Goal: Transaction & Acquisition: Purchase product/service

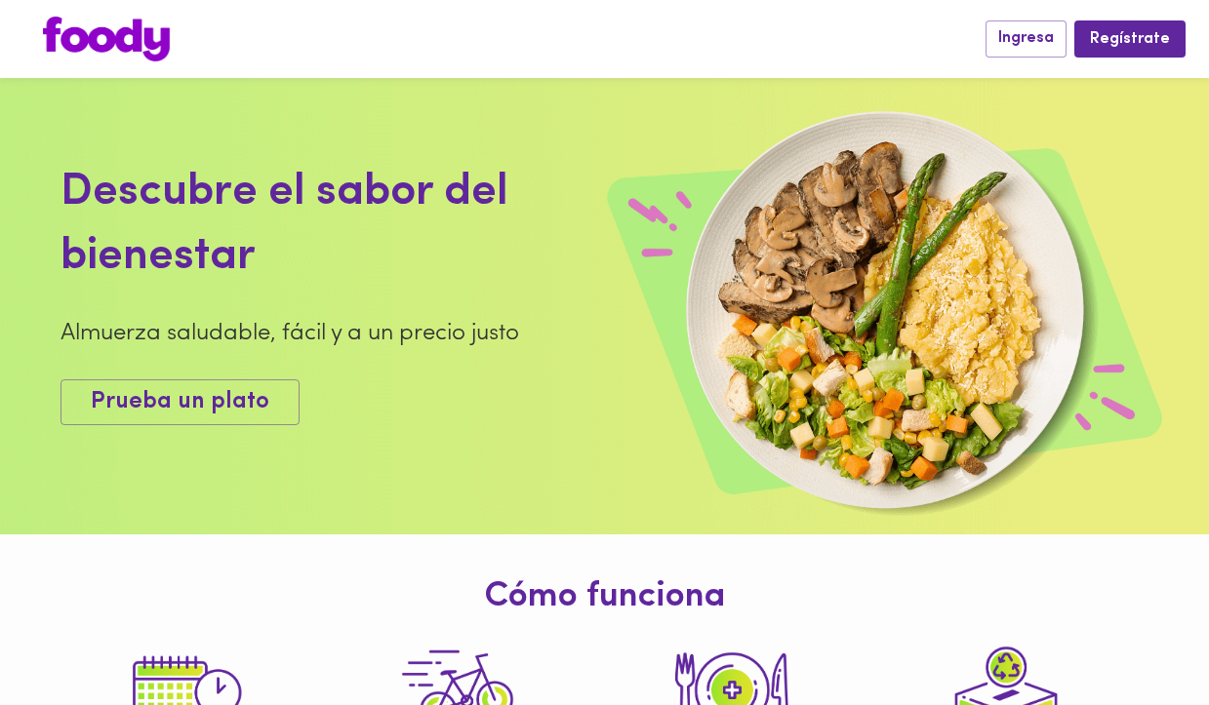
click at [131, 28] on img at bounding box center [106, 39] width 127 height 45
click at [1029, 33] on span "Ingresa" at bounding box center [1026, 38] width 56 height 19
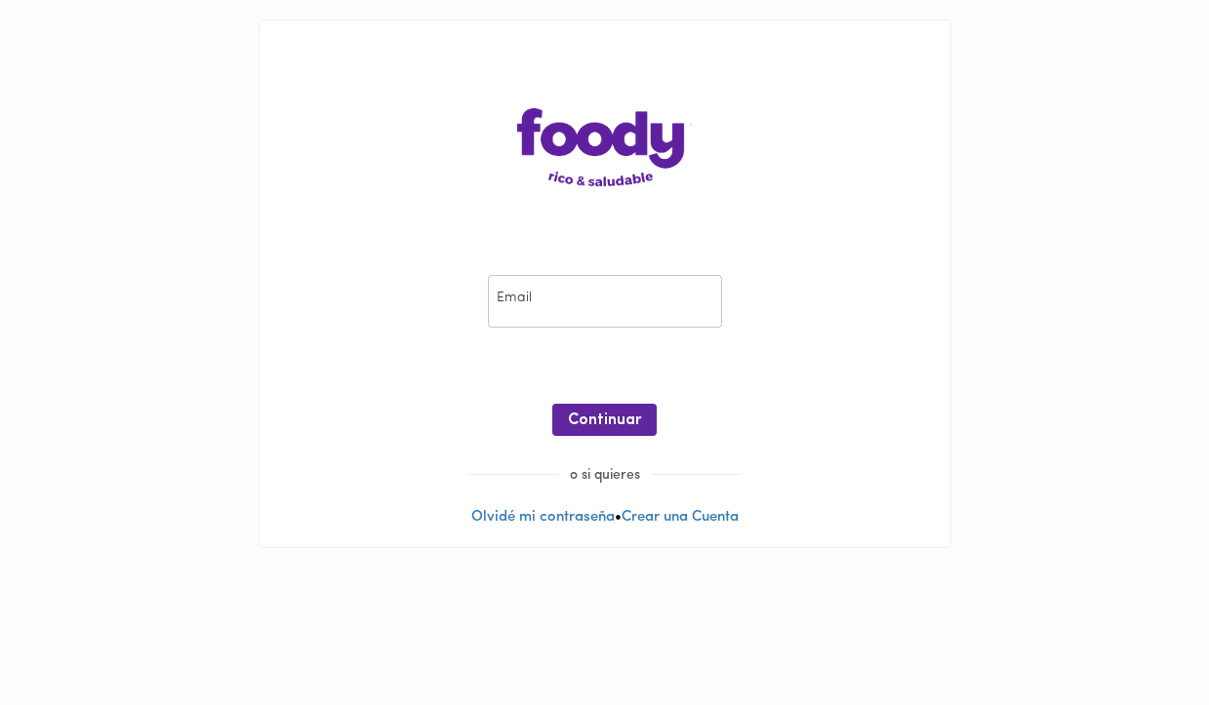
click at [598, 307] on input "email" at bounding box center [605, 302] width 234 height 54
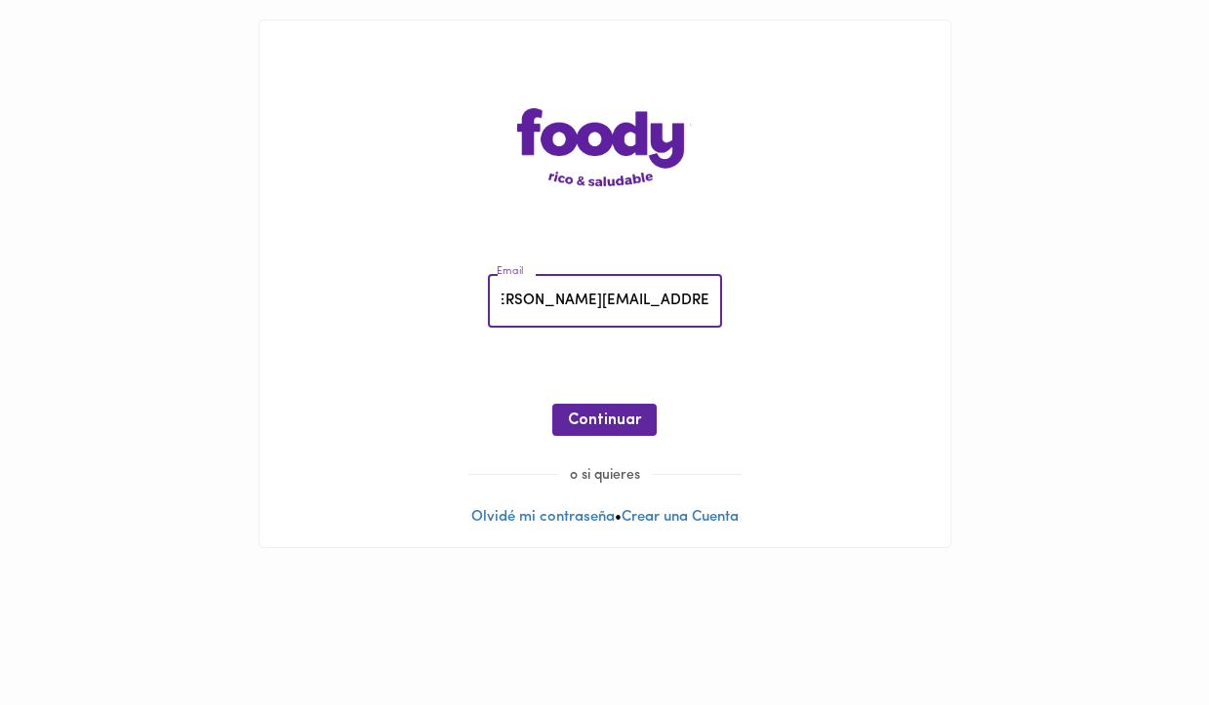
scroll to position [0, 31]
type input "[PERSON_NAME][EMAIL_ADDRESS][PERSON_NAME][DOMAIN_NAME]"
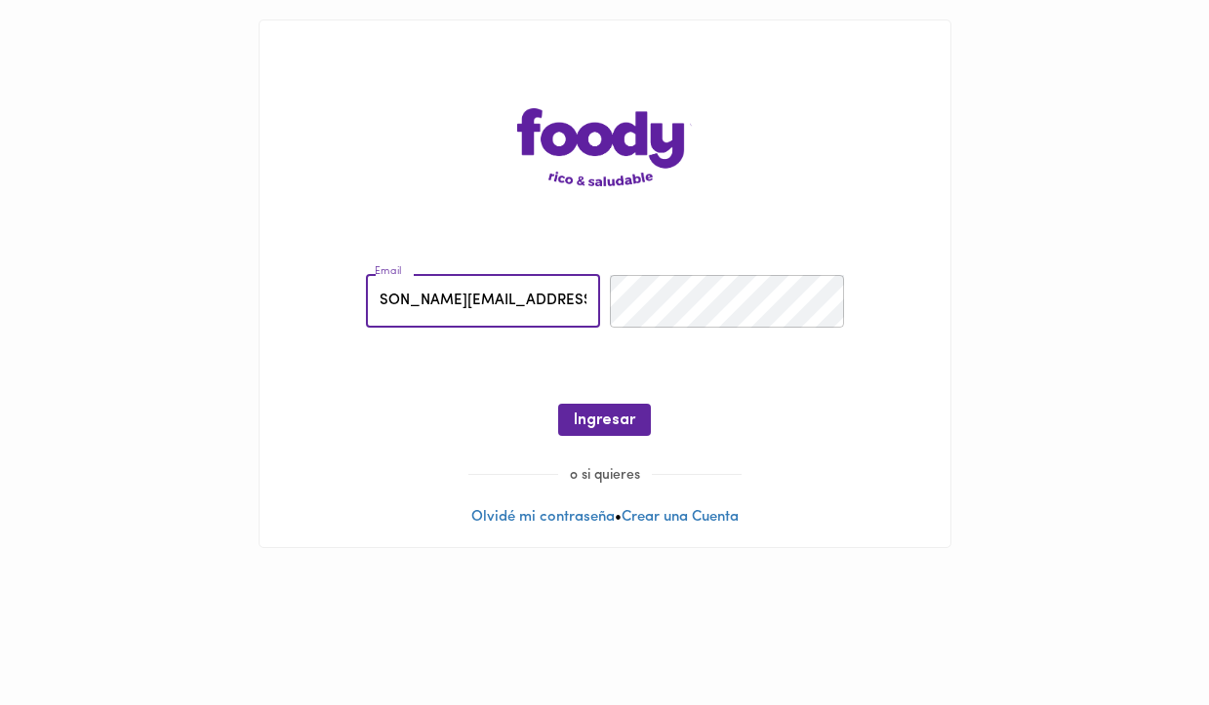
scroll to position [0, 0]
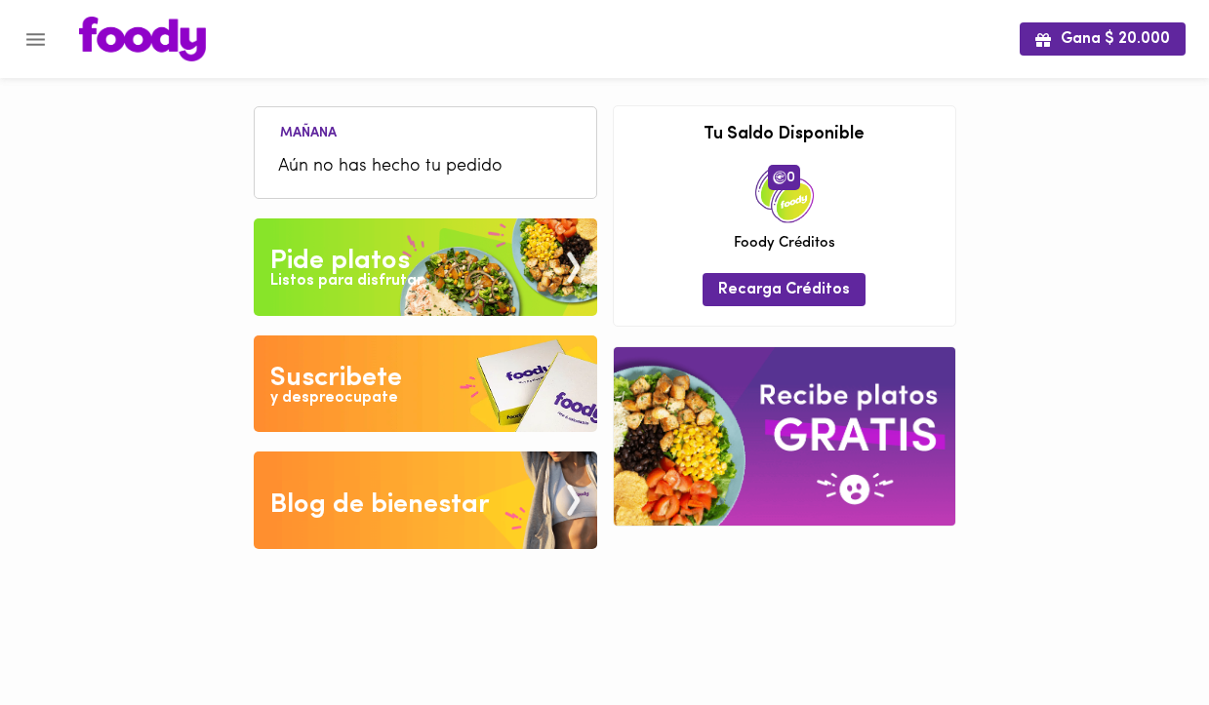
click at [333, 173] on span "Aún no has hecho tu pedido" at bounding box center [425, 167] width 295 height 26
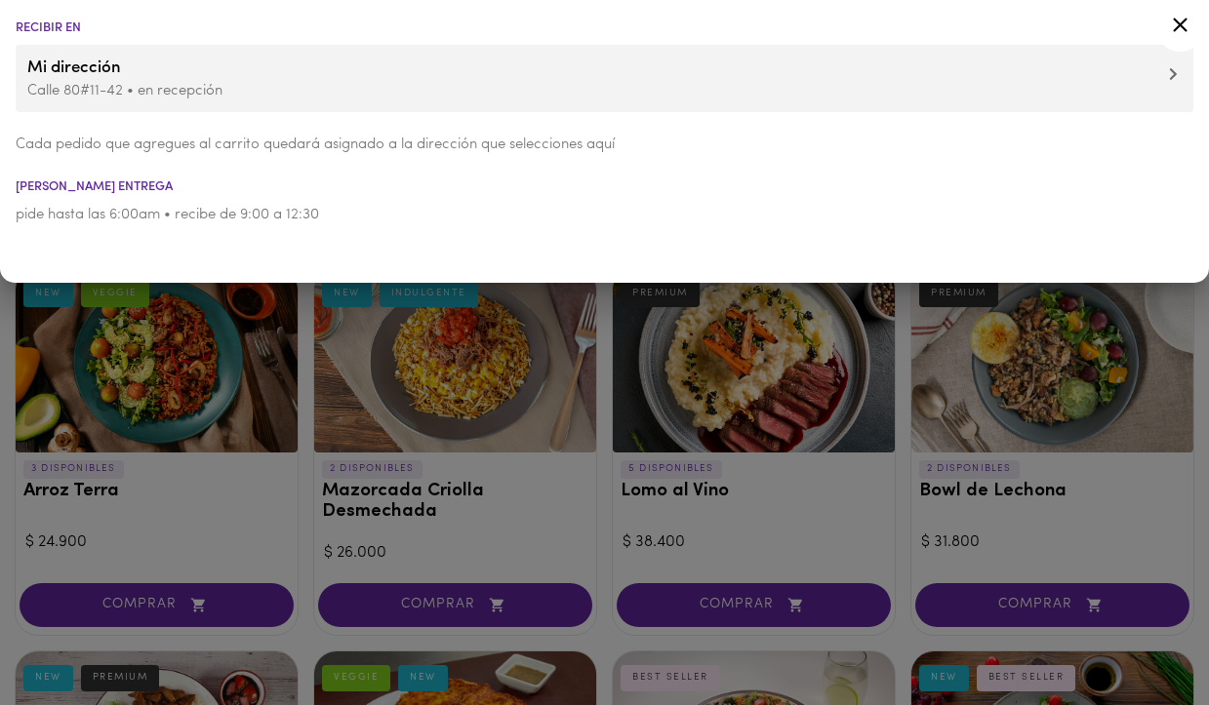
click at [1180, 36] on icon at bounding box center [1180, 25] width 24 height 24
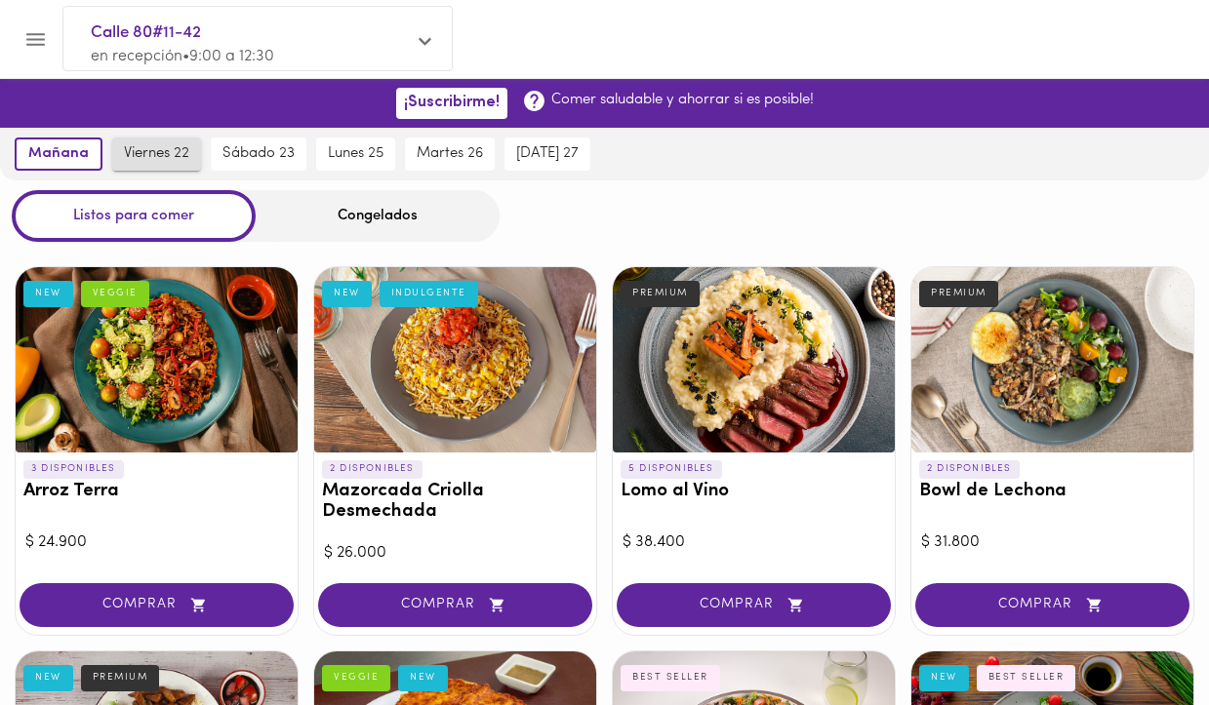
click at [167, 148] on span "viernes 22" at bounding box center [156, 154] width 65 height 18
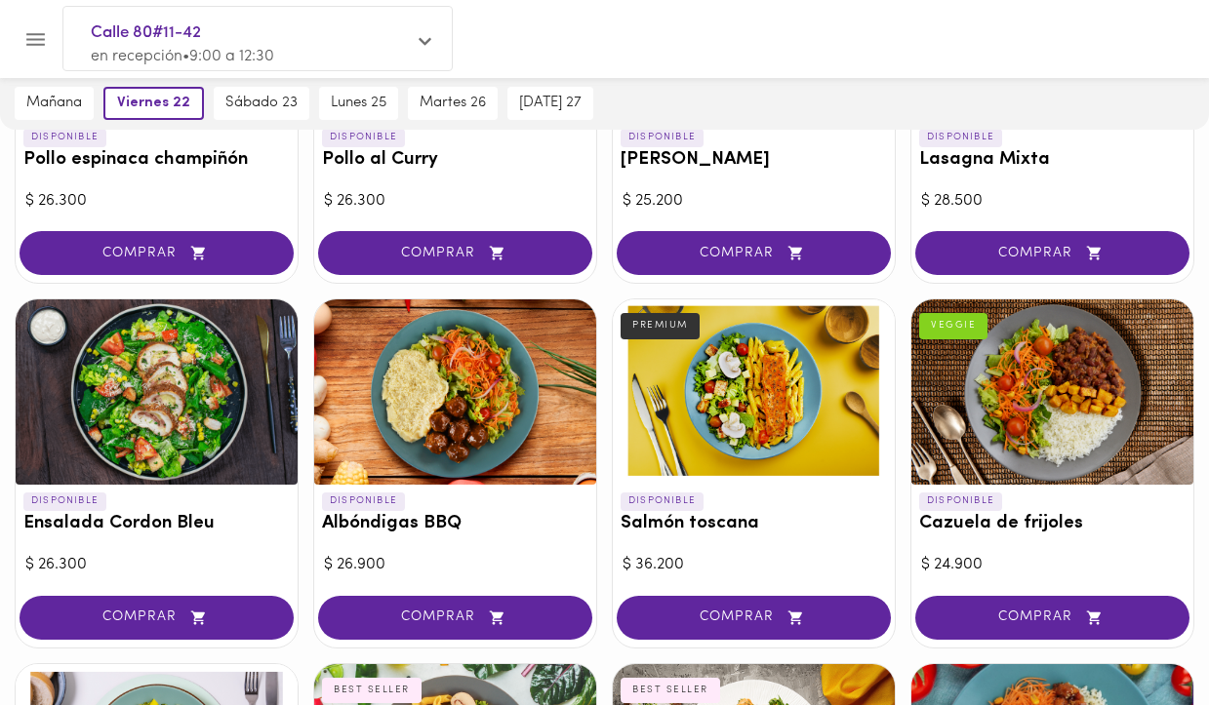
scroll to position [1466, 0]
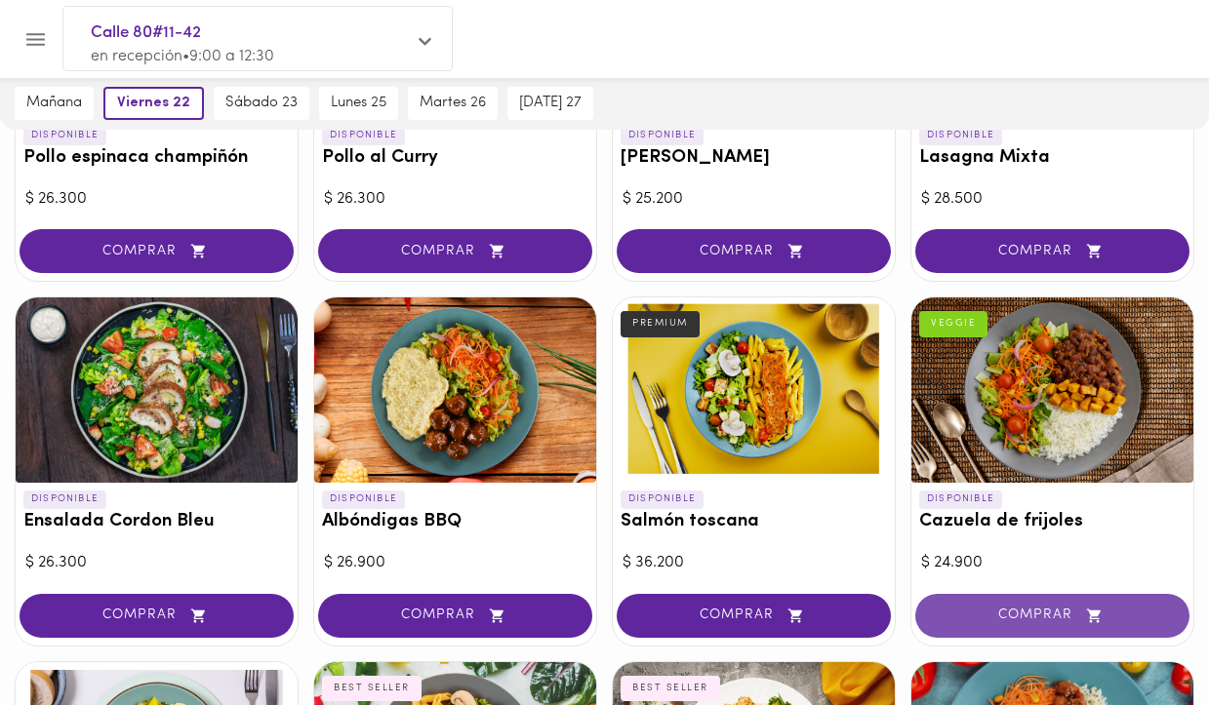
click at [991, 608] on span "COMPRAR" at bounding box center [1052, 616] width 225 height 17
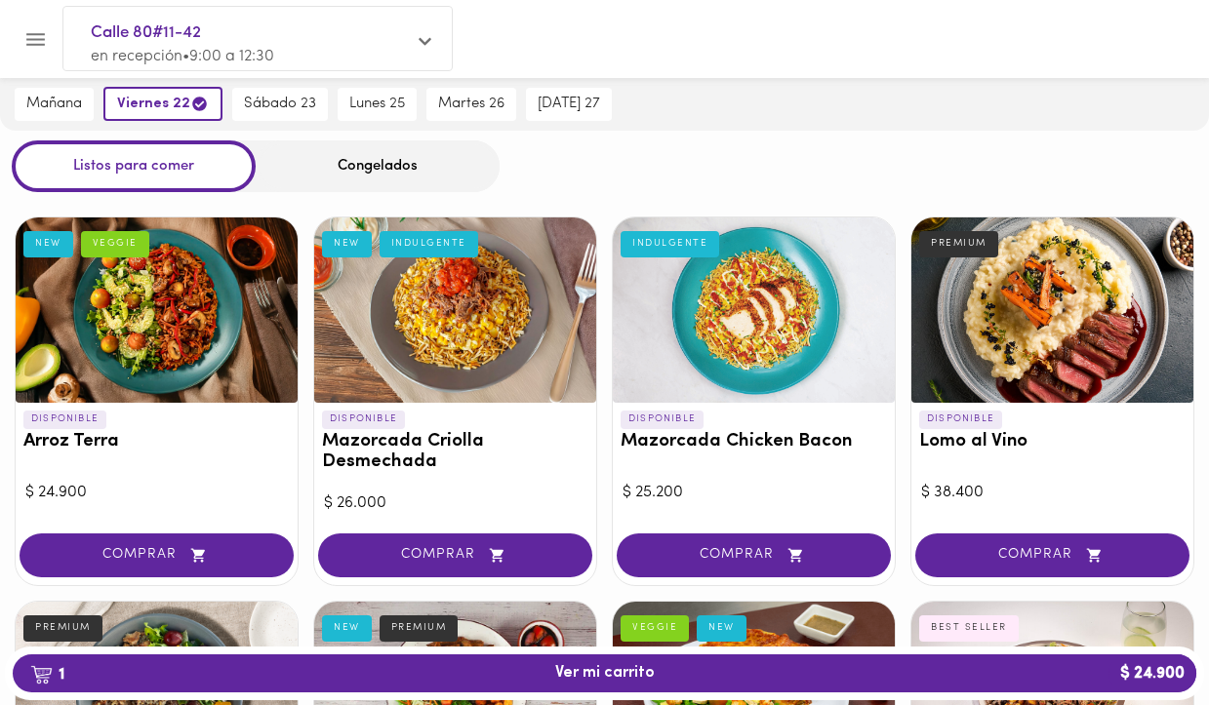
scroll to position [0, 0]
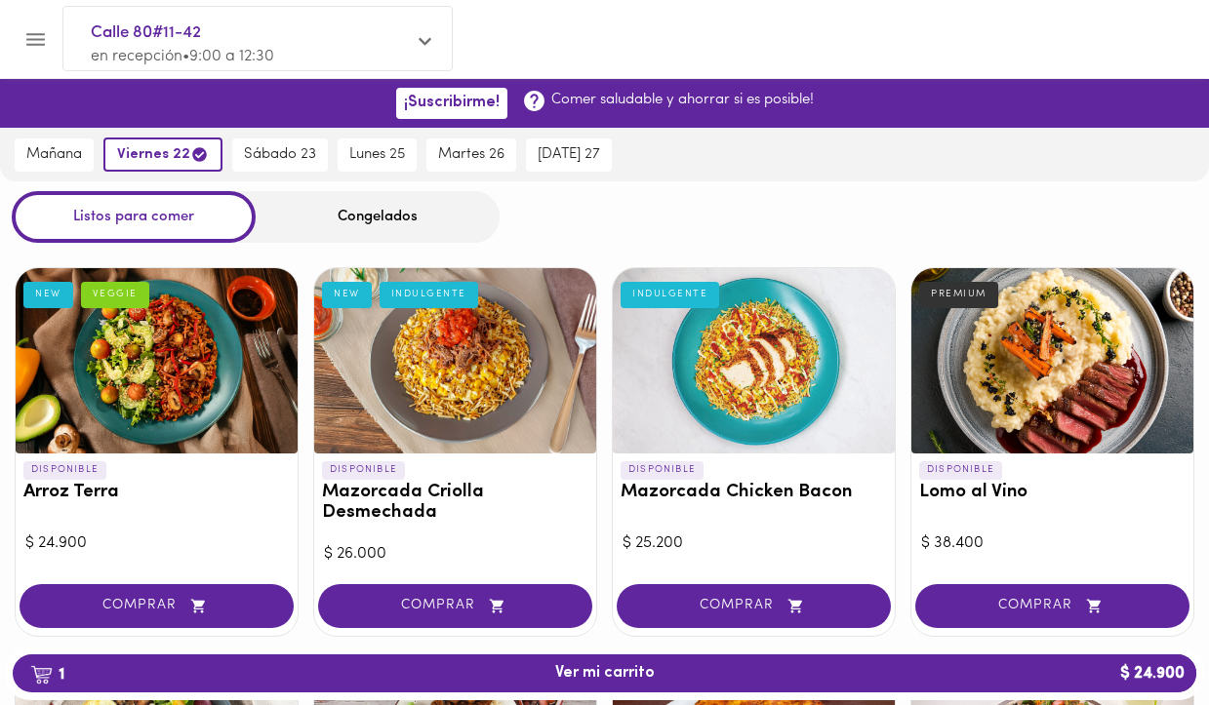
click at [369, 223] on div "Congelados" at bounding box center [378, 217] width 244 height 52
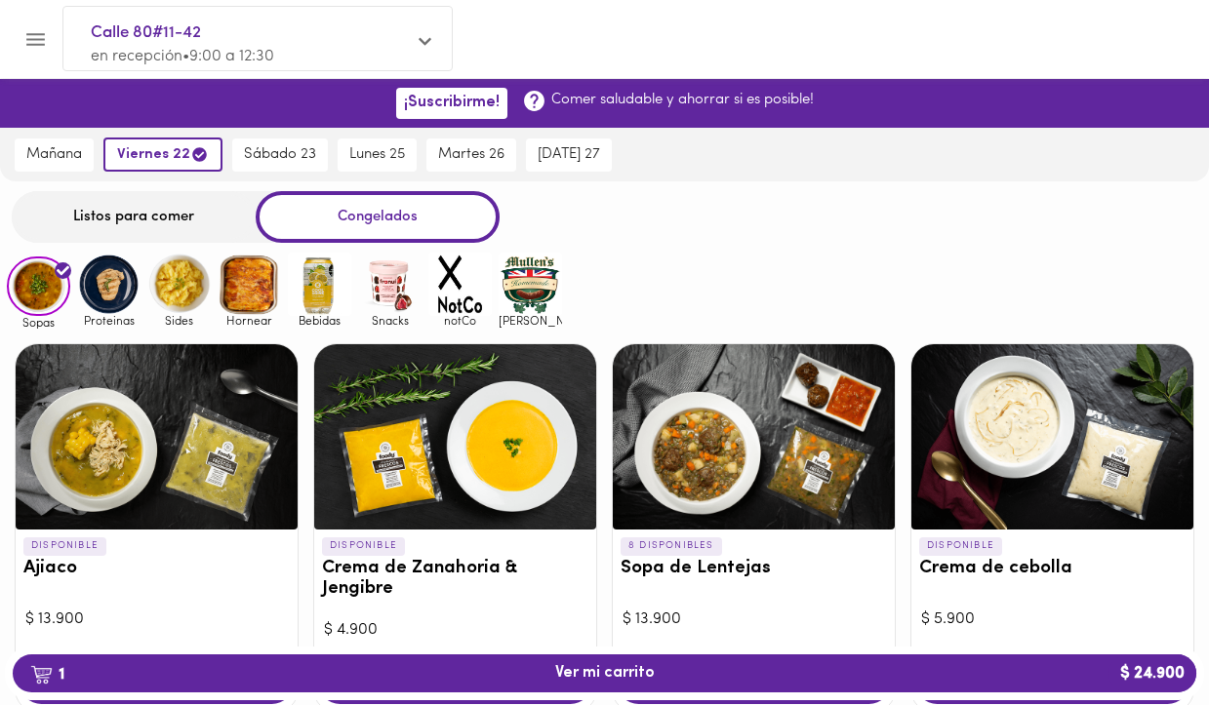
click at [381, 288] on img at bounding box center [389, 284] width 63 height 63
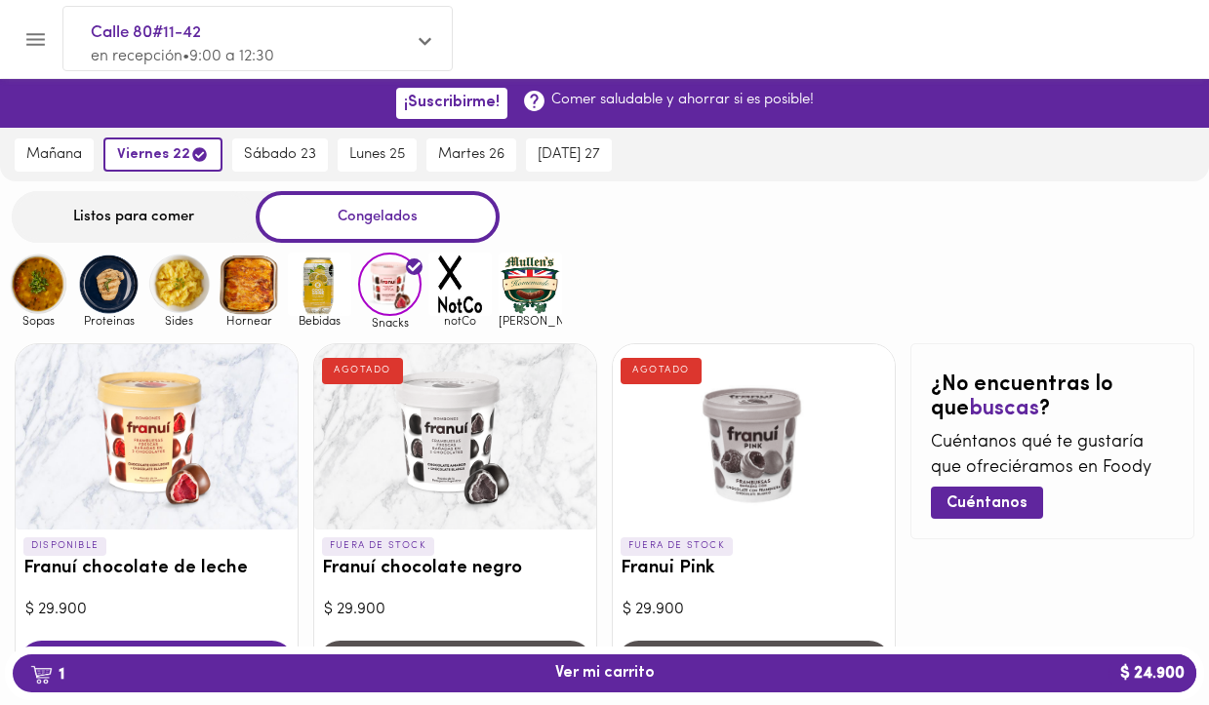
click at [306, 280] on img at bounding box center [319, 284] width 63 height 63
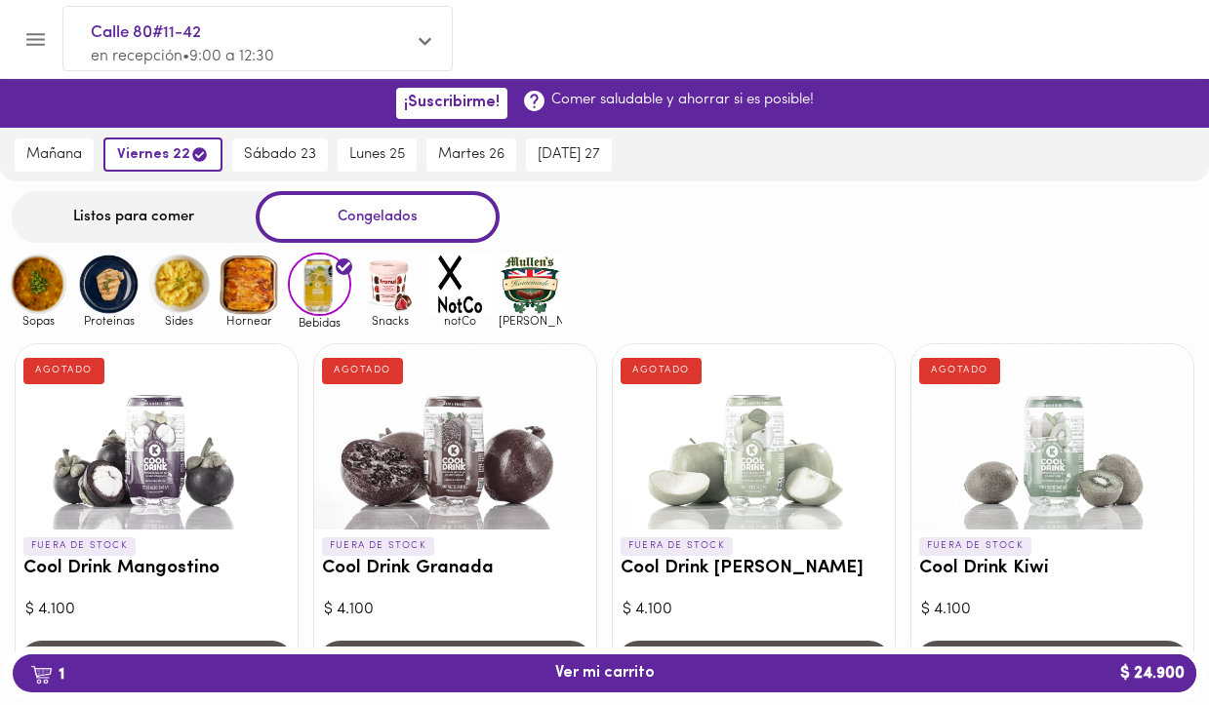
click at [370, 289] on img at bounding box center [389, 284] width 63 height 63
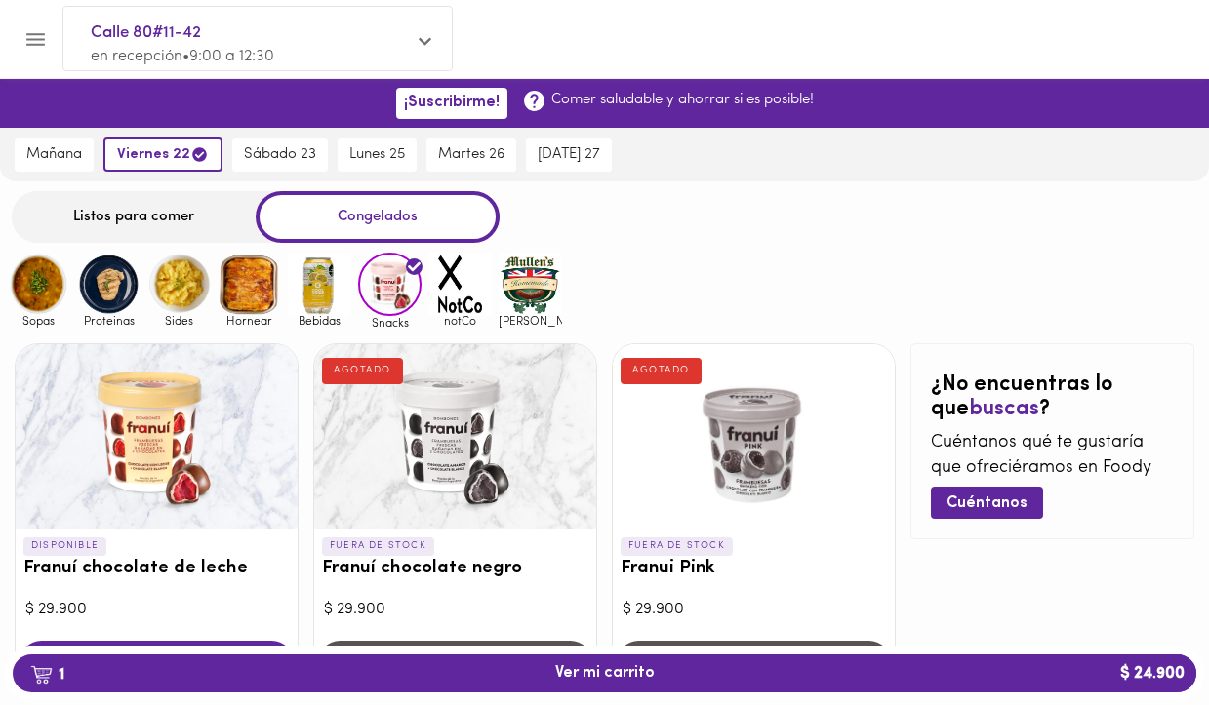
click at [253, 294] on img at bounding box center [249, 284] width 63 height 63
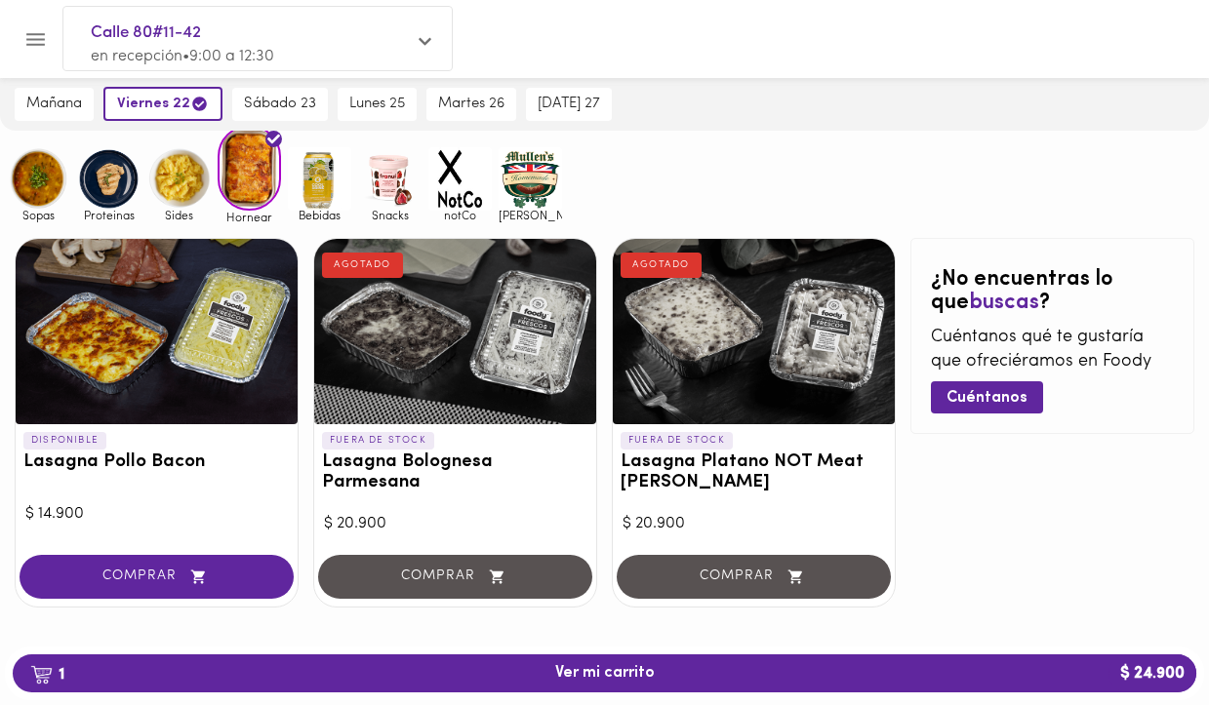
scroll to position [140, 0]
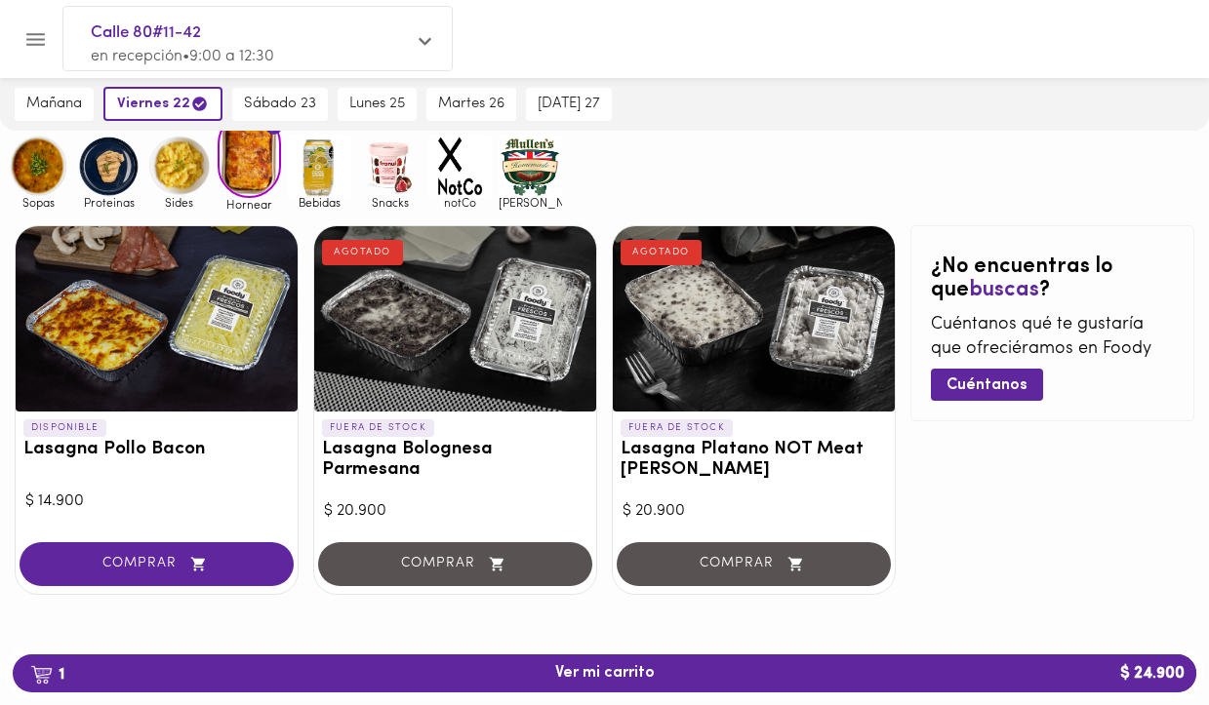
click at [182, 159] on img at bounding box center [178, 166] width 63 height 63
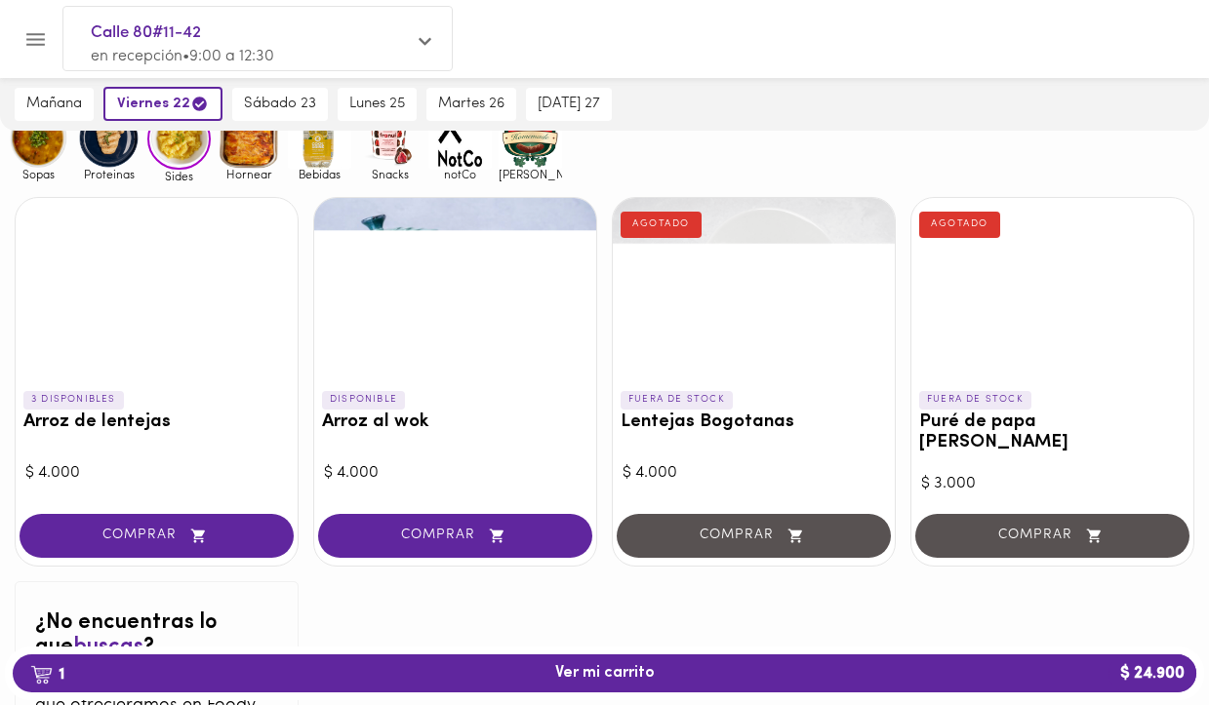
scroll to position [156, 0]
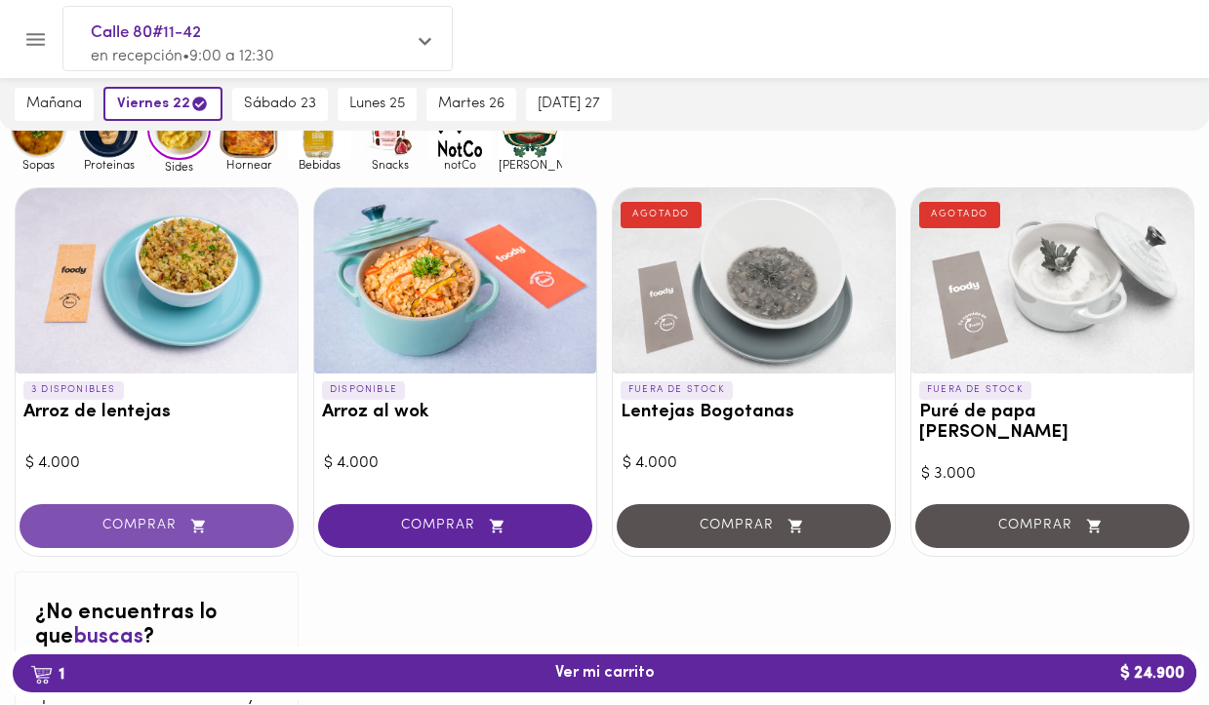
click at [206, 504] on button "COMPRAR" at bounding box center [157, 526] width 274 height 44
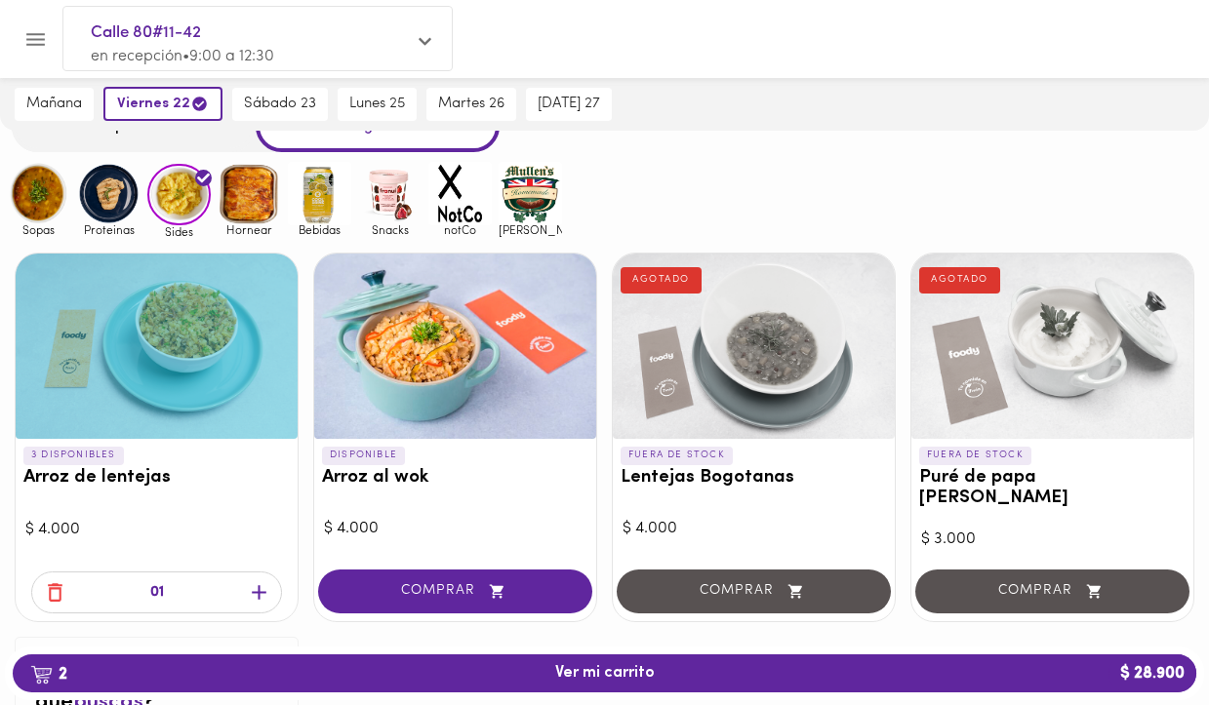
scroll to position [33, 0]
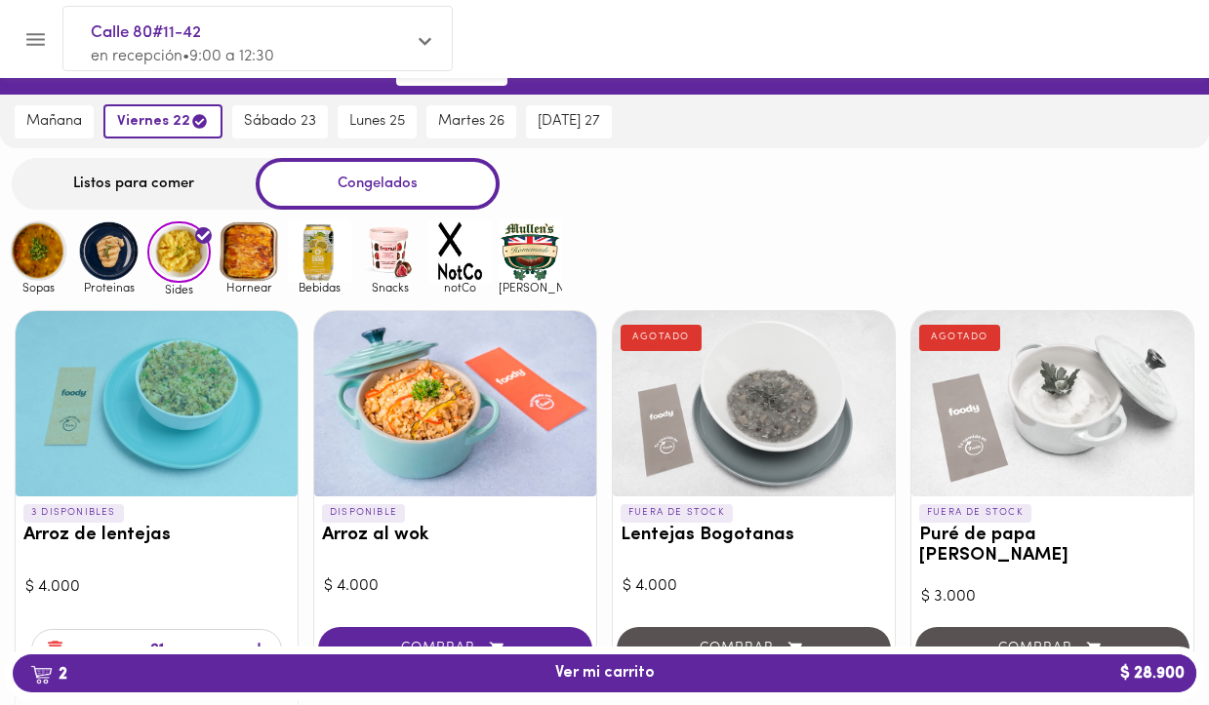
click at [38, 251] on img at bounding box center [38, 251] width 63 height 63
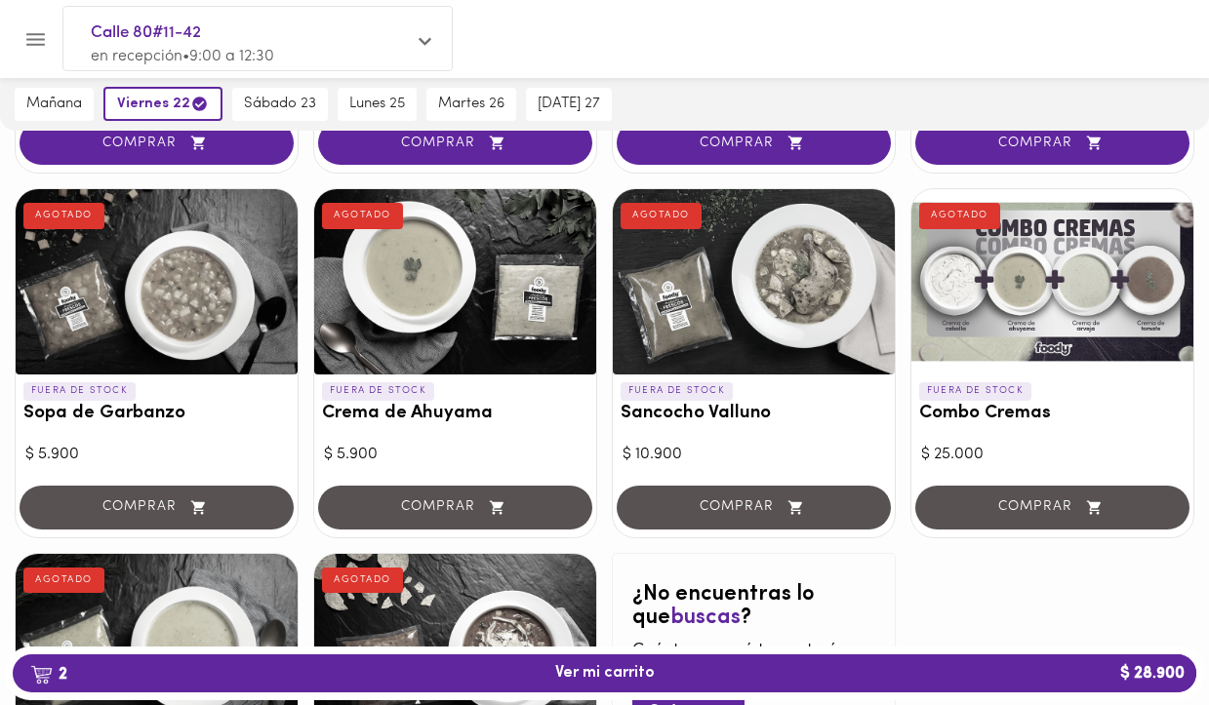
scroll to position [1192, 0]
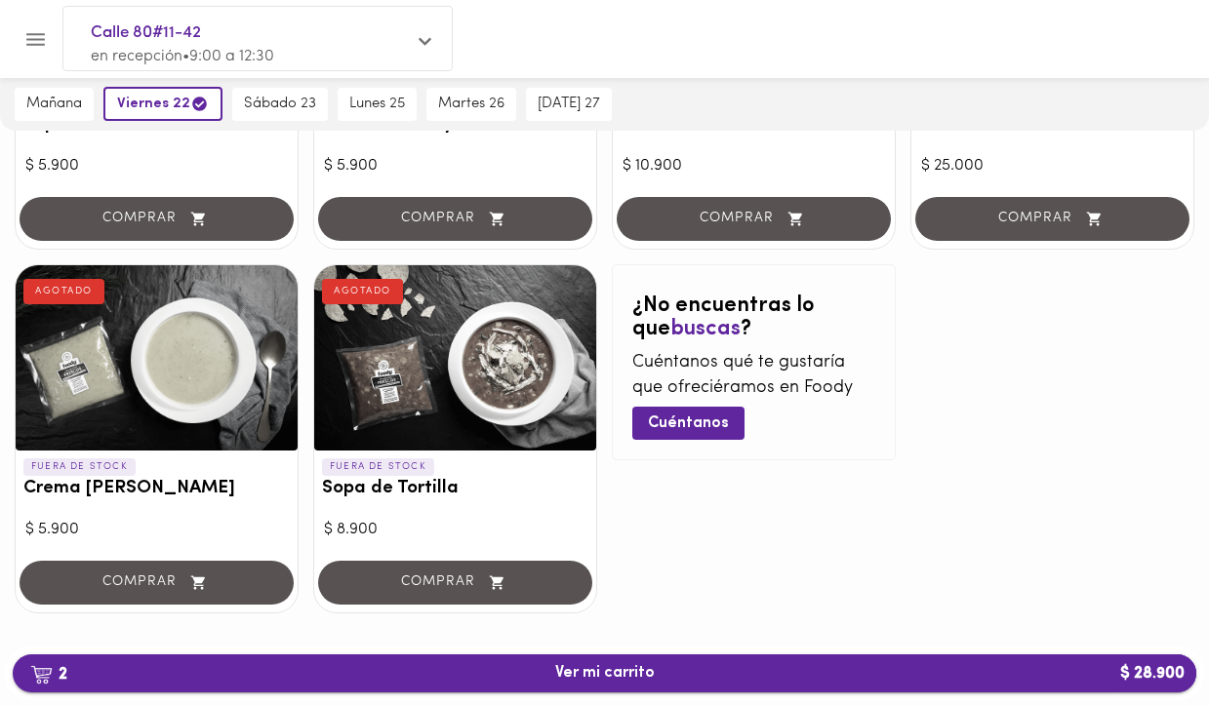
click at [597, 671] on span "2 Ver mi carrito $ 28.900" at bounding box center [605, 673] width 100 height 19
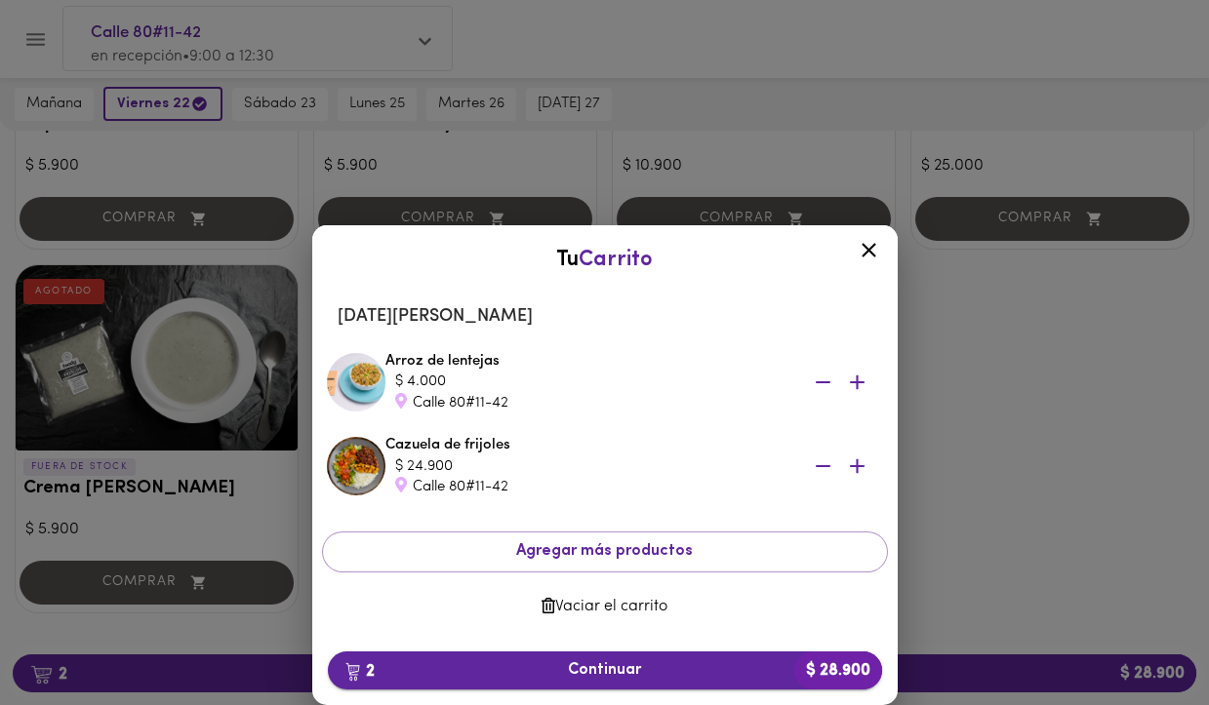
click at [690, 673] on span "2 Continuar $ 28.900" at bounding box center [604, 671] width 523 height 19
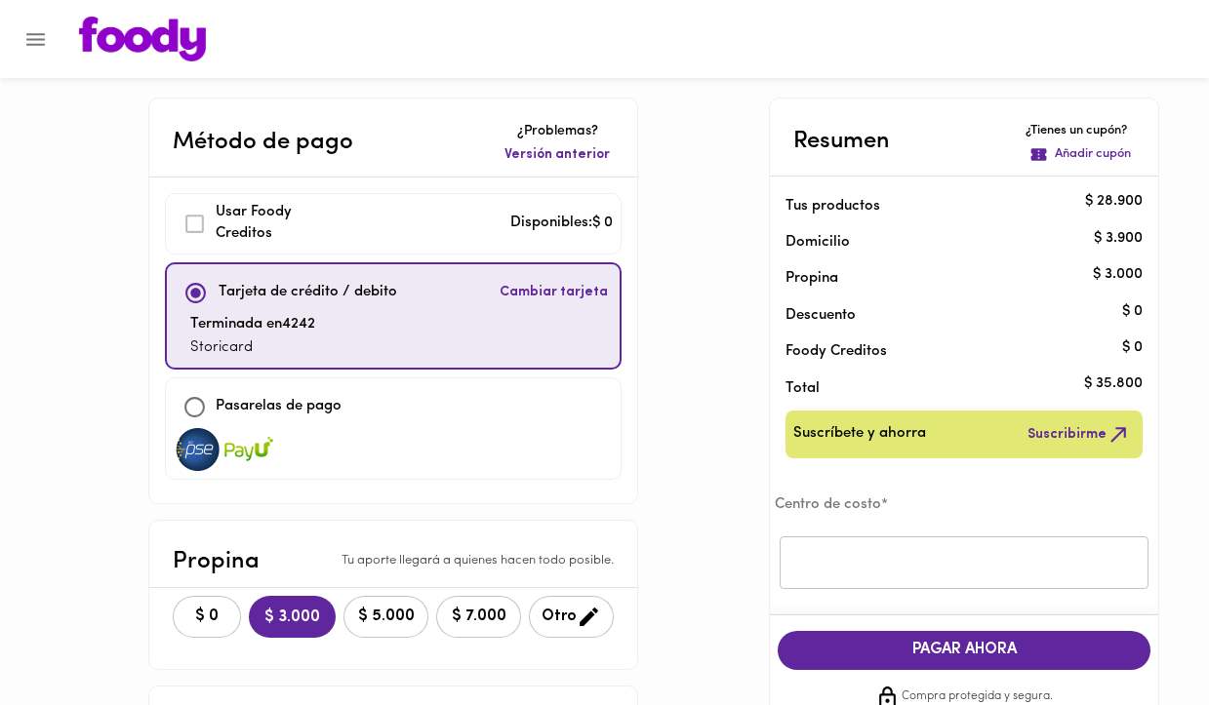
click at [168, 593] on div "$ 0 $ 3.000 $ 5.000 $ 7.000 Otro" at bounding box center [393, 617] width 488 height 58
click at [177, 600] on button "$ 0" at bounding box center [207, 617] width 68 height 42
click at [990, 652] on span "PAGAR AHORA" at bounding box center [964, 650] width 334 height 19
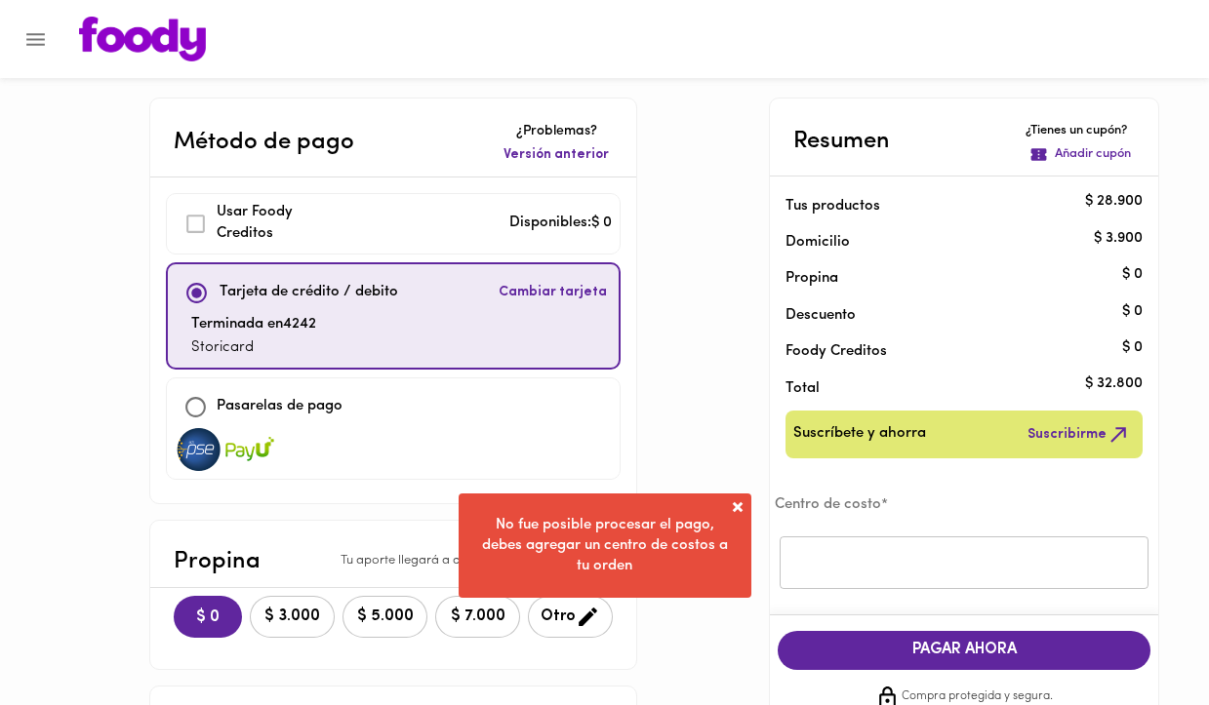
click at [872, 544] on input "text" at bounding box center [964, 564] width 369 height 54
type input "Stori"
click at [909, 642] on span "PAGAR AHORA" at bounding box center [964, 650] width 334 height 19
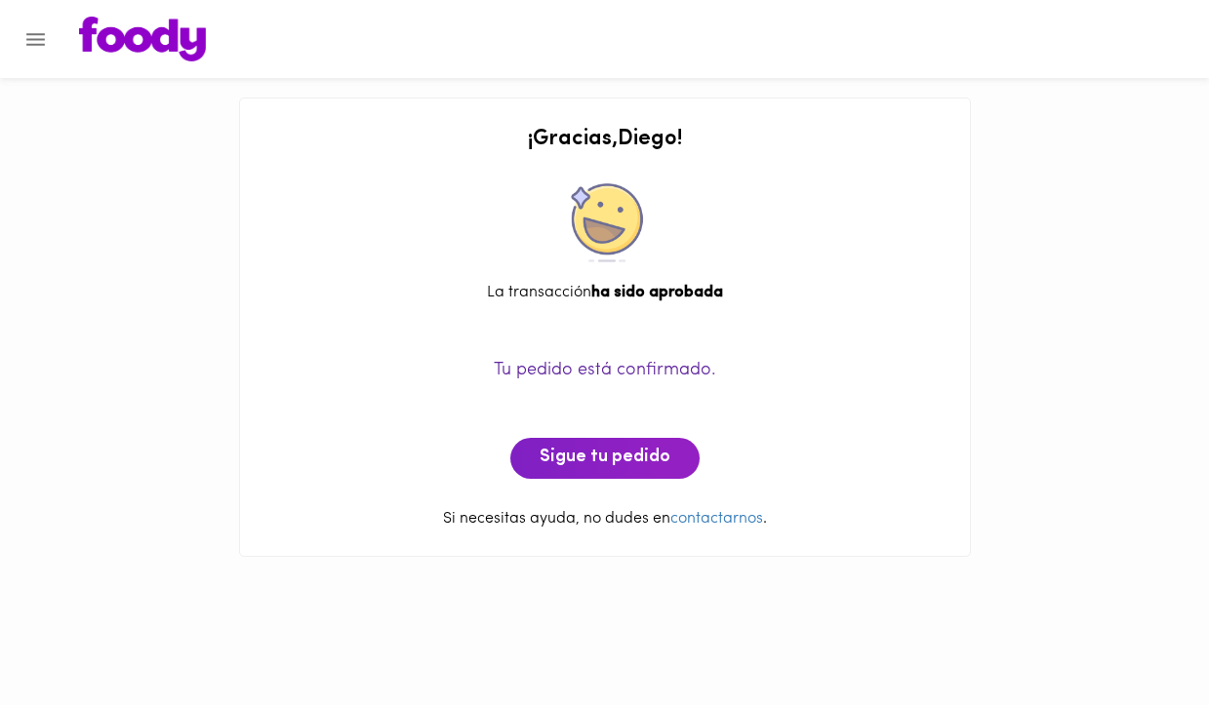
click at [601, 436] on div "Tu pedido está confirmado. Sigue tu pedido" at bounding box center [605, 396] width 691 height 165
